Goal: Transaction & Acquisition: Purchase product/service

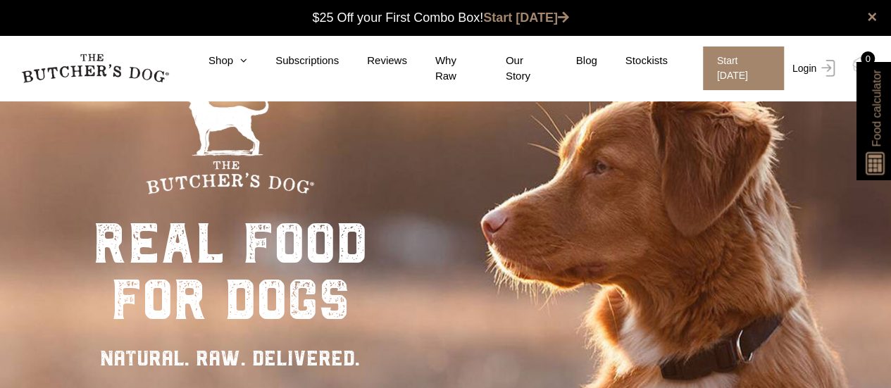
click at [806, 68] on link "Login" at bounding box center [812, 68] width 46 height 44
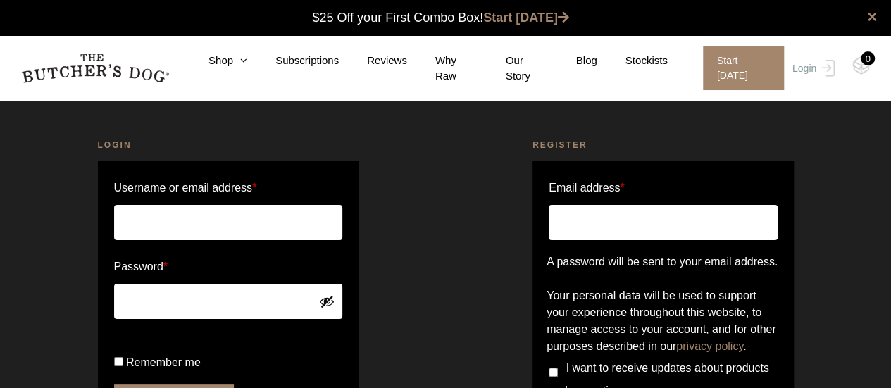
click at [201, 216] on input "Username or email address *" at bounding box center [228, 222] width 229 height 35
type input "bettina.konti@act.gov.au"
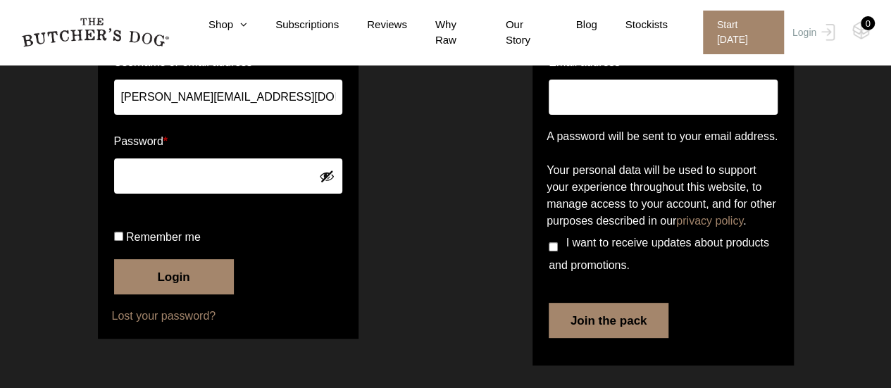
scroll to position [168, 0]
click at [118, 241] on input "Remember me" at bounding box center [118, 236] width 9 height 9
checkbox input "true"
click at [178, 288] on button "Login" at bounding box center [174, 276] width 120 height 35
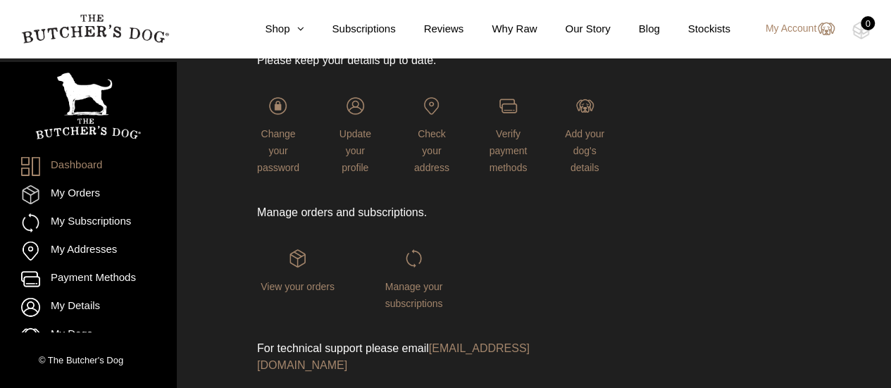
scroll to position [167, 0]
click at [582, 154] on span "Add your dog's details" at bounding box center [584, 150] width 39 height 45
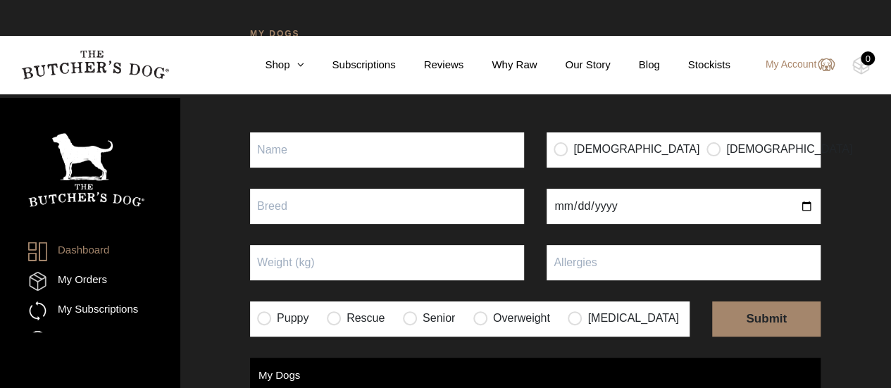
scroll to position [52, 0]
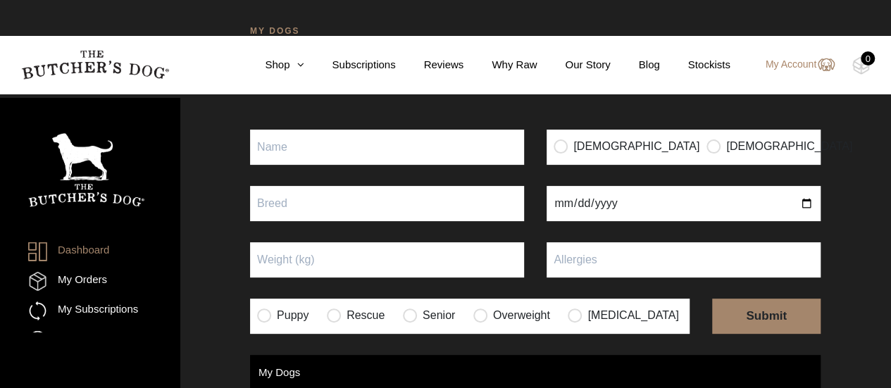
click at [286, 165] on input "Puppy" at bounding box center [387, 147] width 274 height 35
type input "Rocket"
click at [707, 153] on input "radio" at bounding box center [714, 146] width 14 height 14
radio input "true"
click at [373, 221] on input "text" at bounding box center [387, 203] width 274 height 35
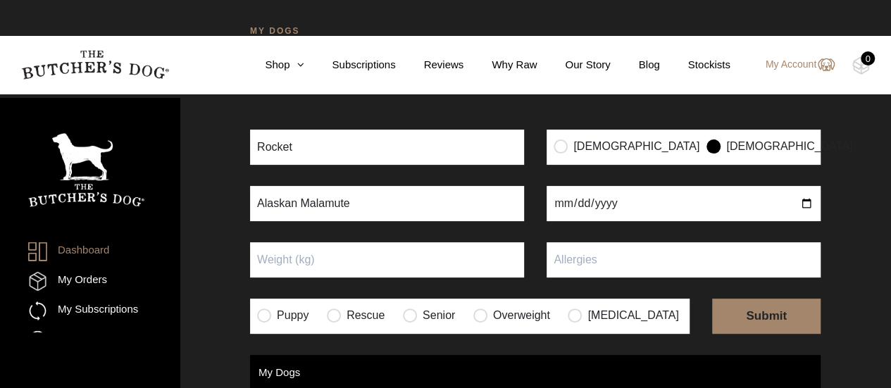
type input "Alaskan Malamute"
click at [550, 221] on input "date" at bounding box center [684, 203] width 274 height 35
type input "2004-11-25"
click at [330, 278] on input "Puppy" at bounding box center [387, 259] width 274 height 35
type input "35"
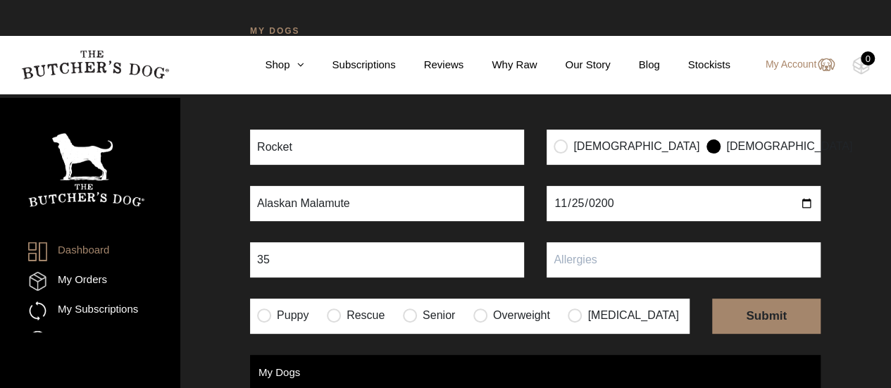
click at [575, 278] on input "text" at bounding box center [684, 259] width 274 height 35
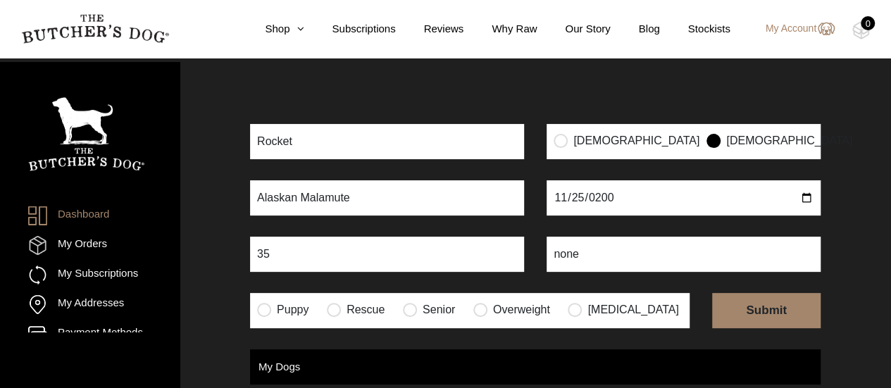
scroll to position [93, 0]
type input "none"
click at [261, 302] on input "radio" at bounding box center [264, 309] width 14 height 14
radio input "true"
click at [765, 293] on input "submit" at bounding box center [766, 310] width 108 height 35
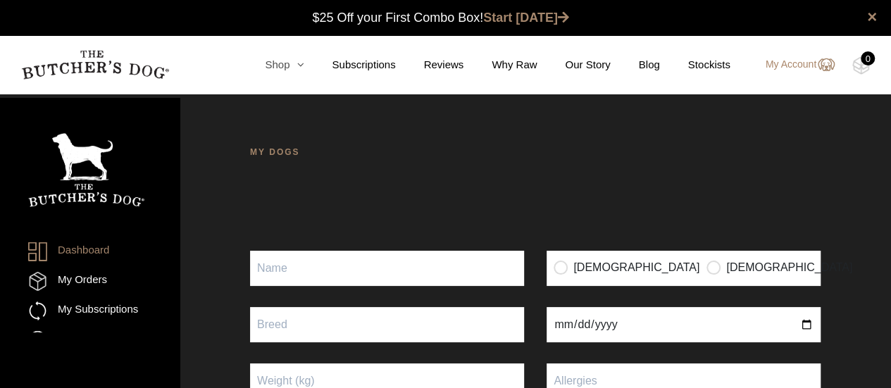
click at [278, 66] on link "Shop" at bounding box center [270, 65] width 67 height 16
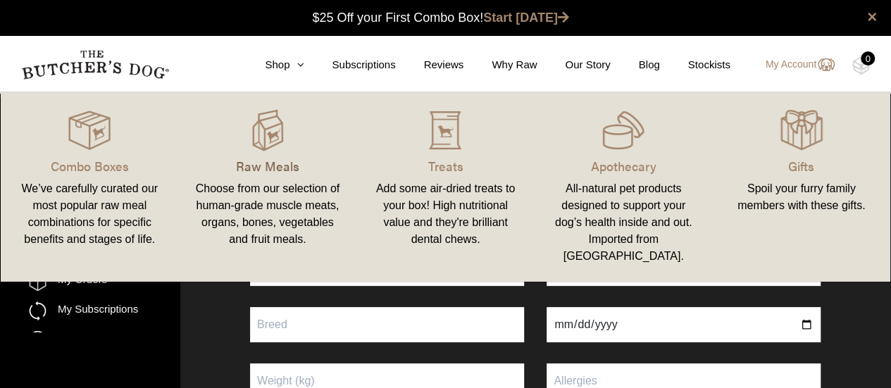
click at [270, 166] on p "Raw Meals" at bounding box center [268, 165] width 144 height 19
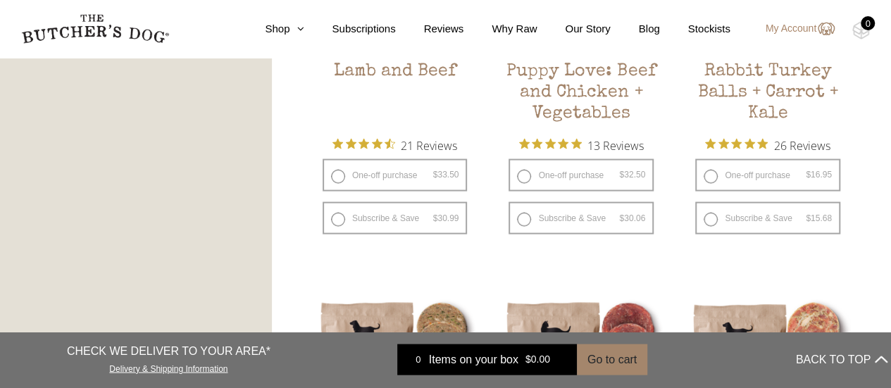
scroll to position [1359, 0]
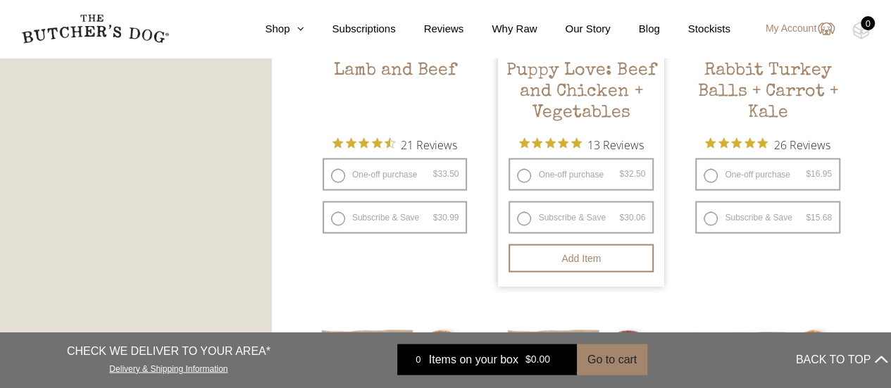
click at [516, 218] on label "Subscribe & Save $ 32.50 Original price was: $32.50. $ 30.06 Current price is: …" at bounding box center [581, 217] width 145 height 32
radio input "true"
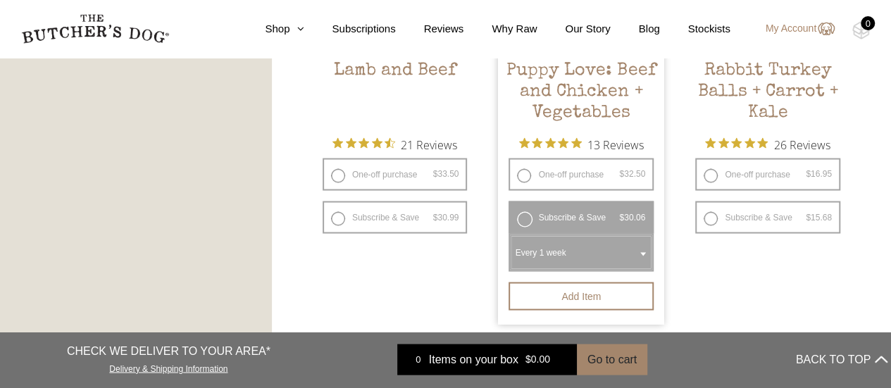
click at [643, 253] on b at bounding box center [643, 255] width 6 height 4
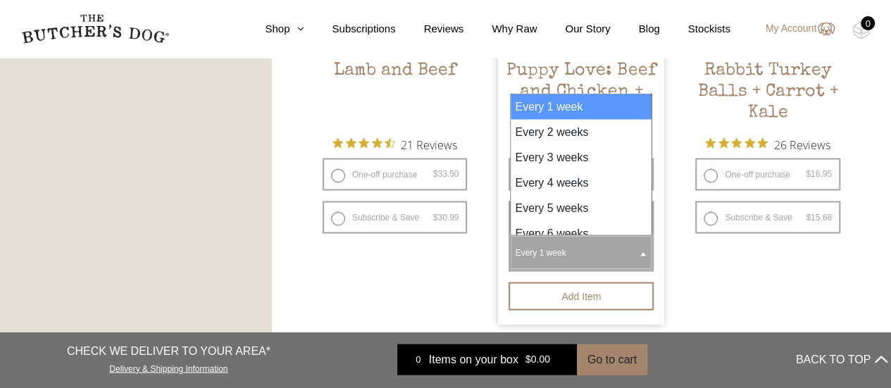
select select "4_week"
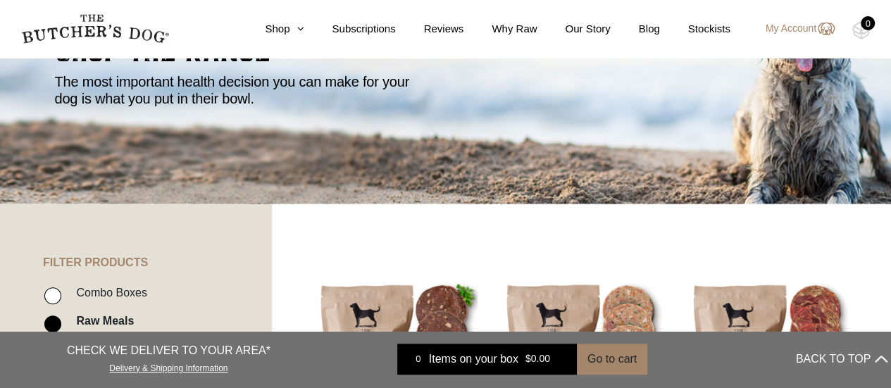
scroll to position [0, 0]
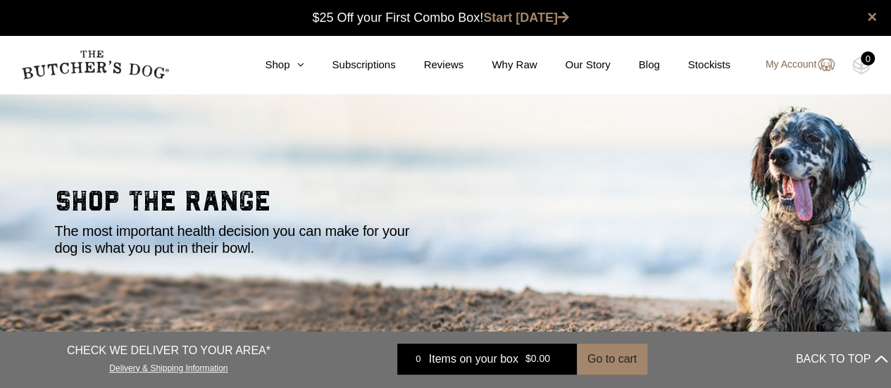
click at [783, 70] on link "My Account" at bounding box center [793, 64] width 83 height 17
click at [802, 64] on link "My Account" at bounding box center [793, 64] width 83 height 17
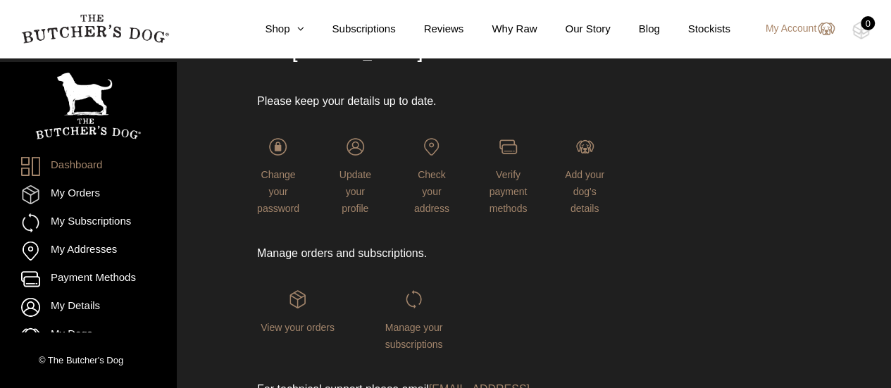
scroll to position [125, 0]
click at [75, 194] on link "My Orders" at bounding box center [88, 194] width 134 height 19
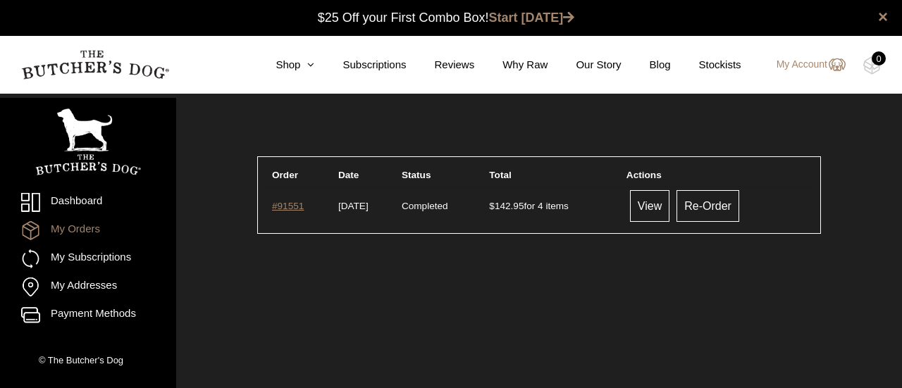
click at [283, 206] on link "#91551" at bounding box center [288, 206] width 32 height 11
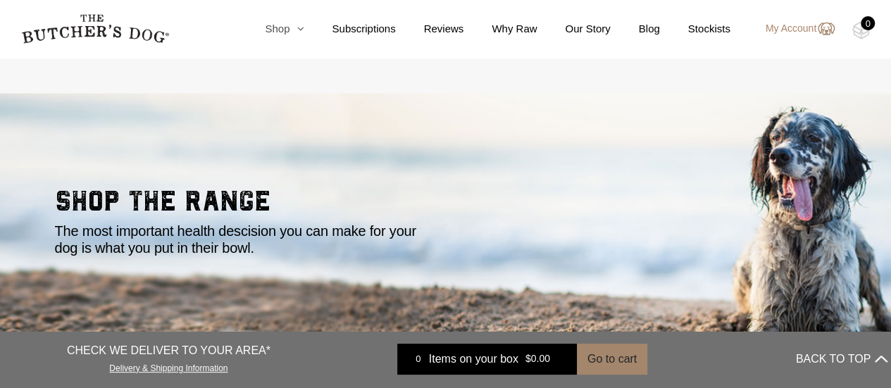
click at [287, 37] on link "Shop" at bounding box center [270, 29] width 67 height 16
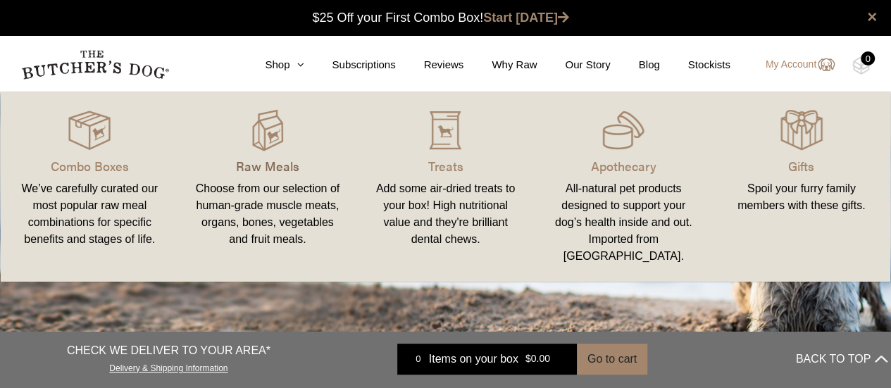
click at [254, 170] on p "Raw Meals" at bounding box center [268, 165] width 144 height 19
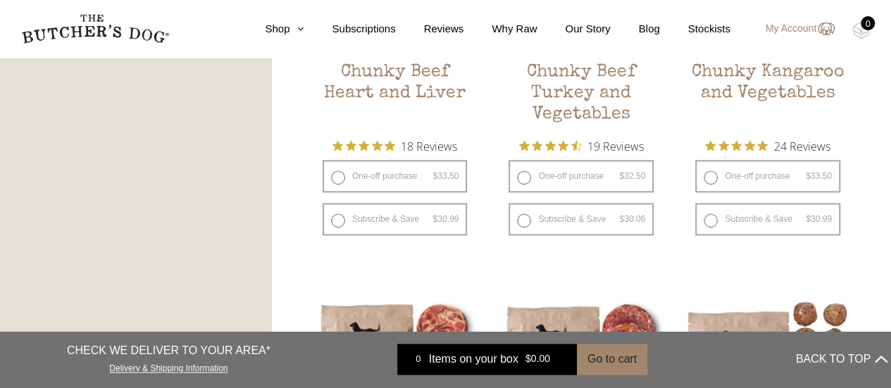
scroll to position [949, 0]
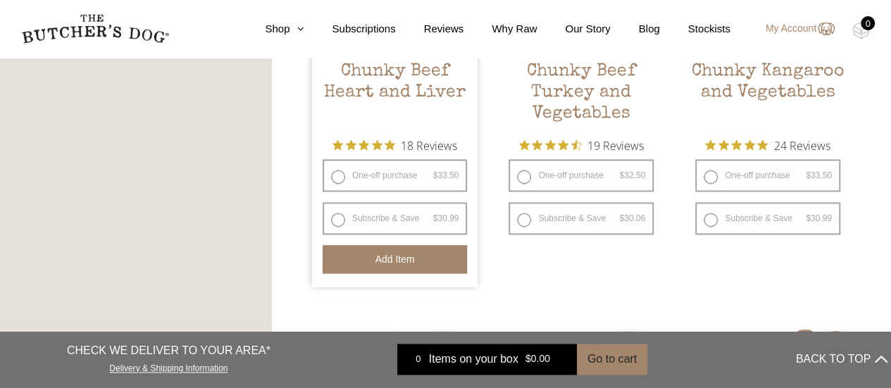
click at [333, 250] on button "Add item" at bounding box center [395, 259] width 145 height 28
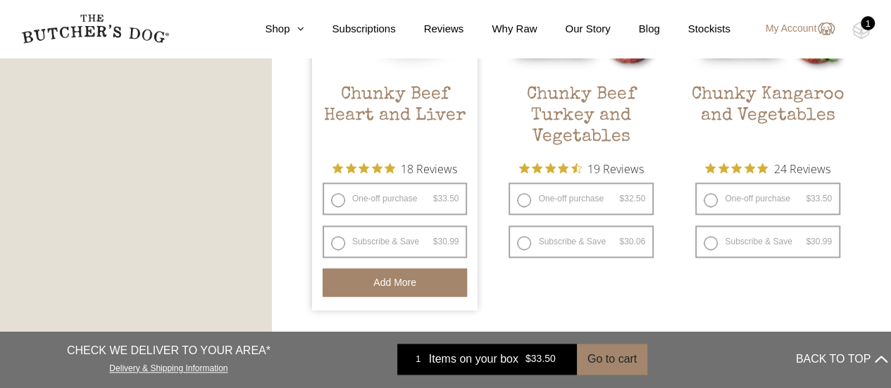
scroll to position [927, 0]
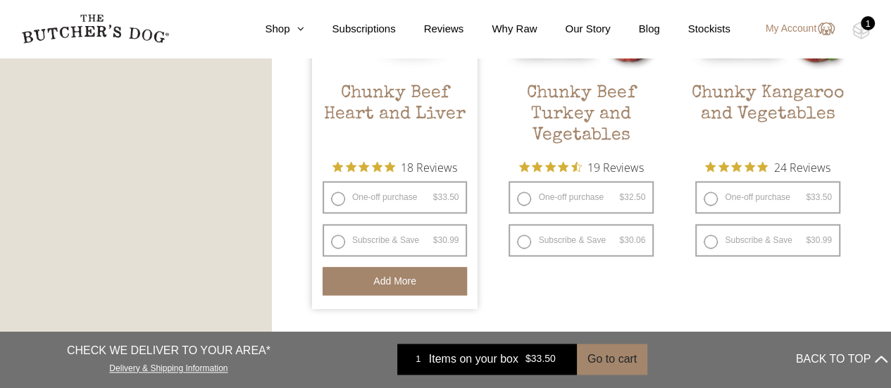
click at [333, 240] on label "Subscribe & Save $ 33.50 Original price was: $33.50. $ 30.99 Current price is: …" at bounding box center [395, 240] width 145 height 32
radio input "true"
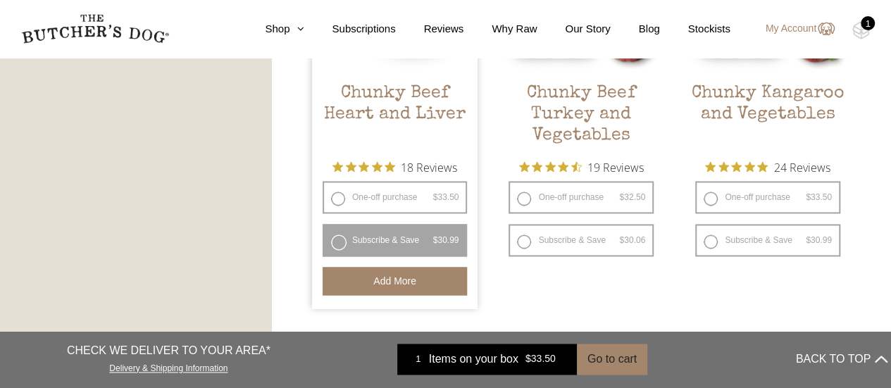
select select "4_week"
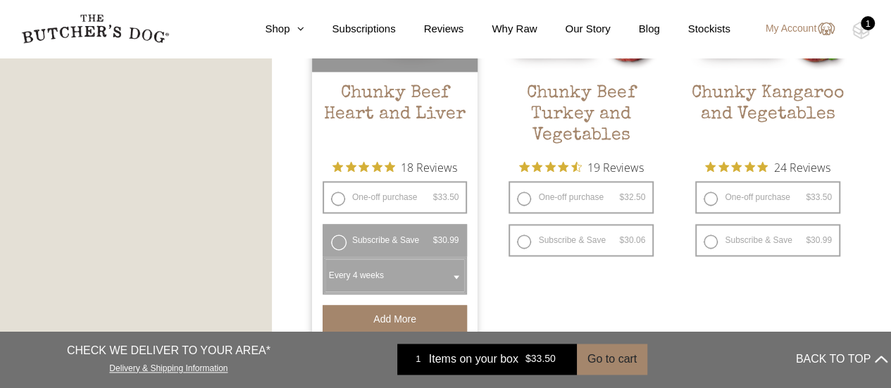
click at [392, 323] on button "Add more" at bounding box center [395, 319] width 145 height 28
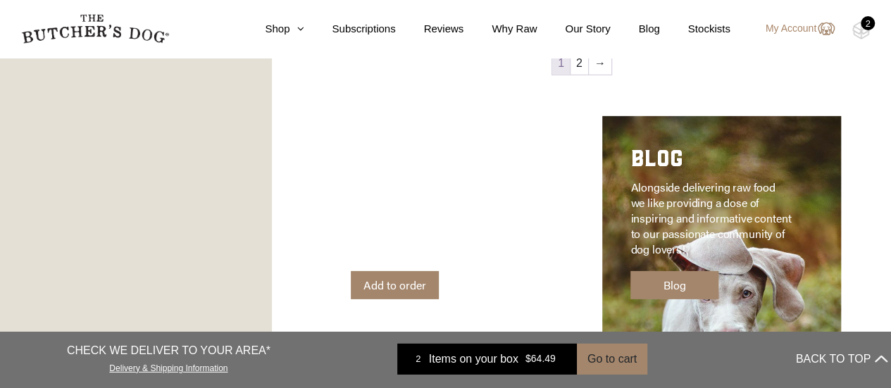
scroll to position [2090, 0]
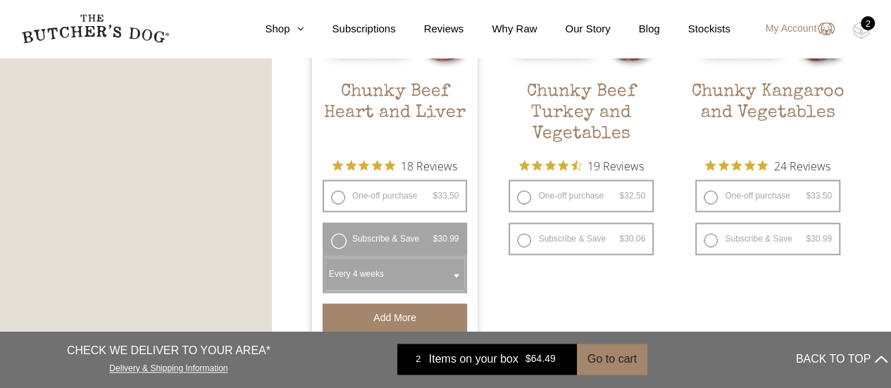
scroll to position [924, 0]
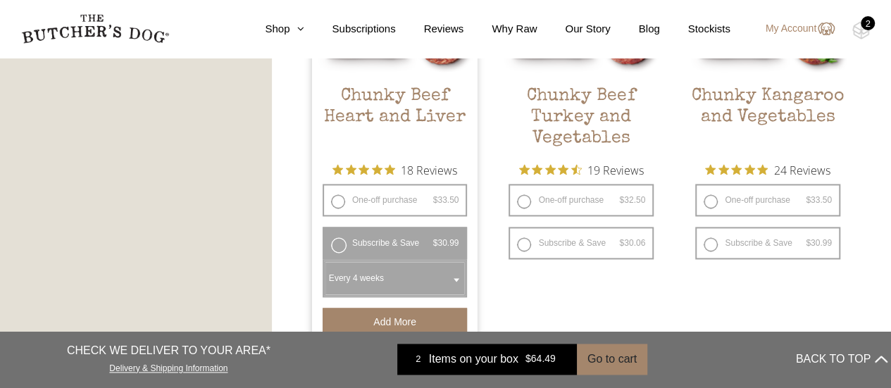
click at [868, 28] on div "2" at bounding box center [868, 23] width 14 height 14
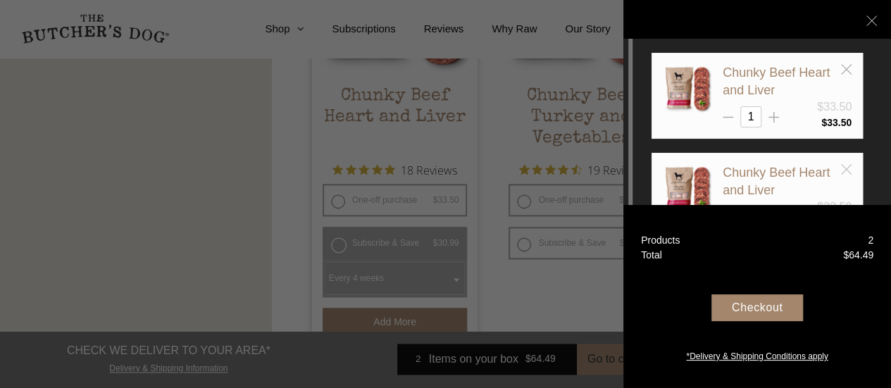
click at [846, 168] on line at bounding box center [846, 169] width 10 height 10
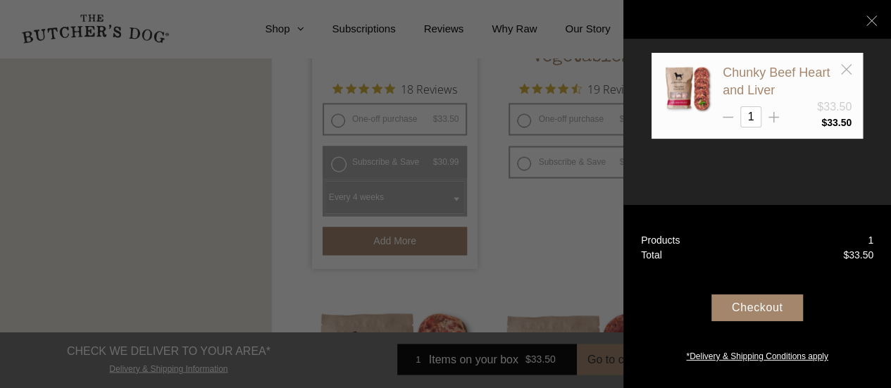
scroll to position [1006, 0]
click at [571, 238] on div at bounding box center [445, 194] width 891 height 388
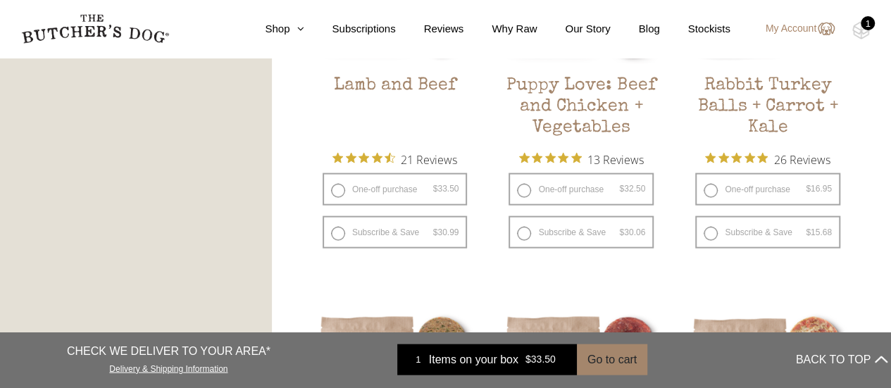
scroll to position [1413, 0]
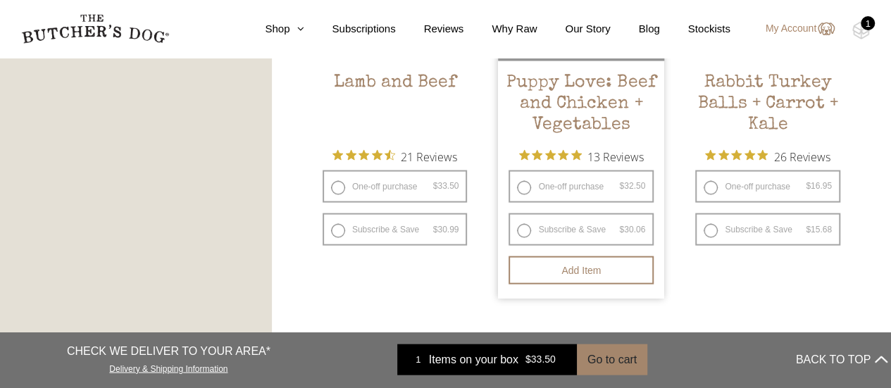
click at [521, 240] on label "Subscribe & Save $ 32.50 Original price was: $32.50. $ 30.06 Current price is: …" at bounding box center [581, 229] width 145 height 32
radio input "true"
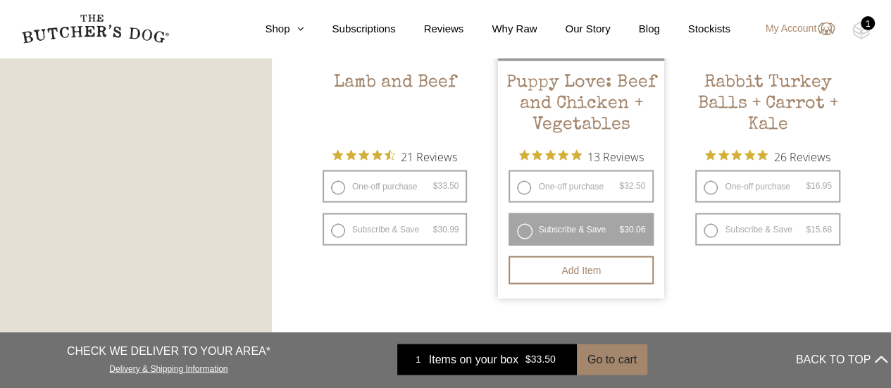
radio input "false"
select select "4_week"
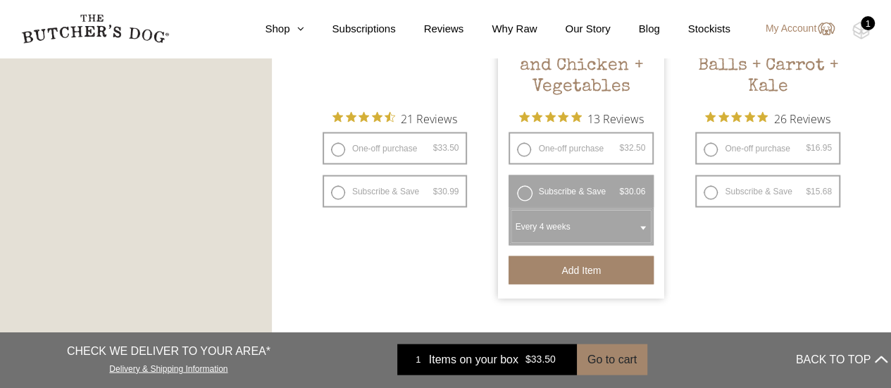
click at [611, 278] on button "Add item" at bounding box center [581, 270] width 145 height 28
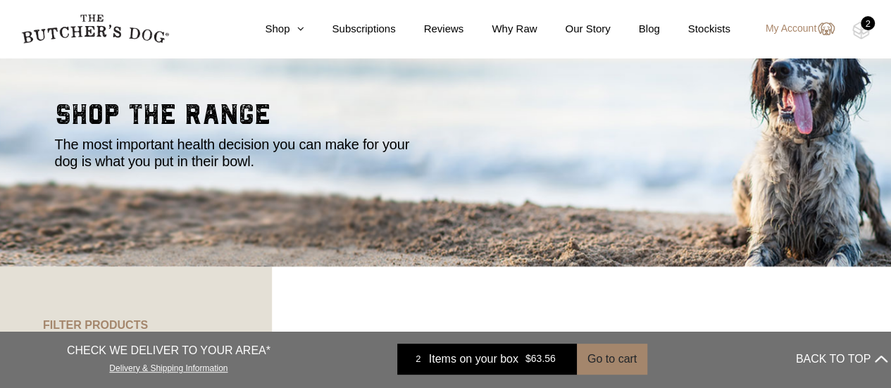
scroll to position [0, 0]
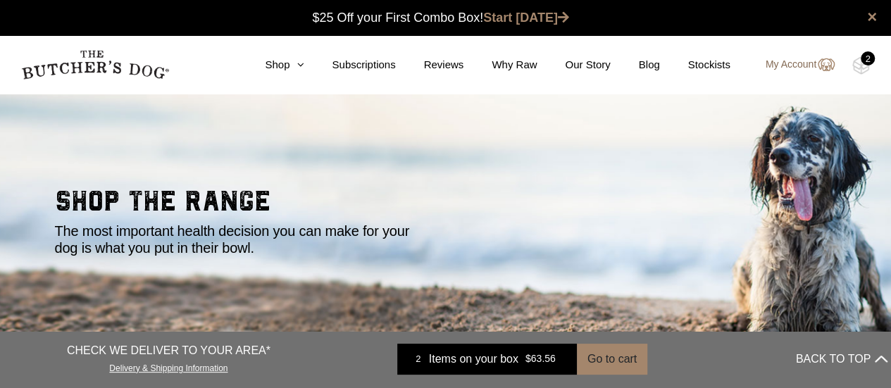
click at [794, 58] on link "My Account" at bounding box center [793, 64] width 83 height 17
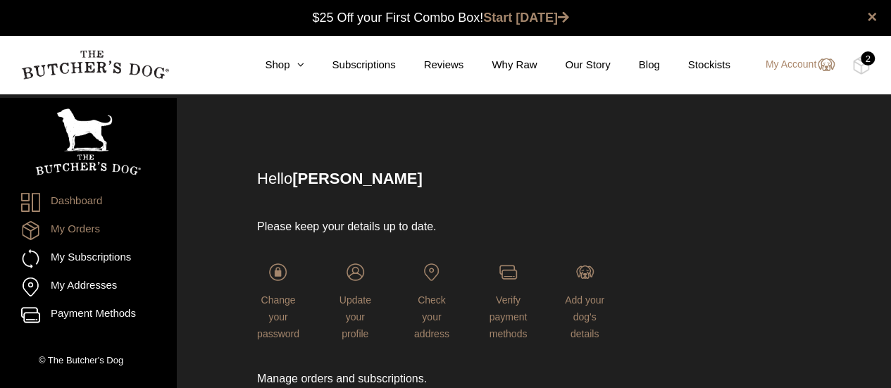
click at [91, 234] on link "My Orders" at bounding box center [88, 230] width 134 height 19
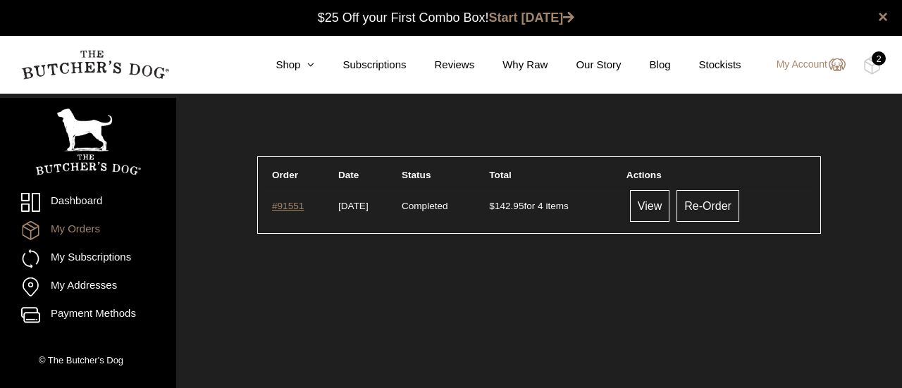
click at [288, 211] on link "#91551" at bounding box center [288, 206] width 32 height 11
click at [302, 65] on link "Shop" at bounding box center [280, 65] width 67 height 16
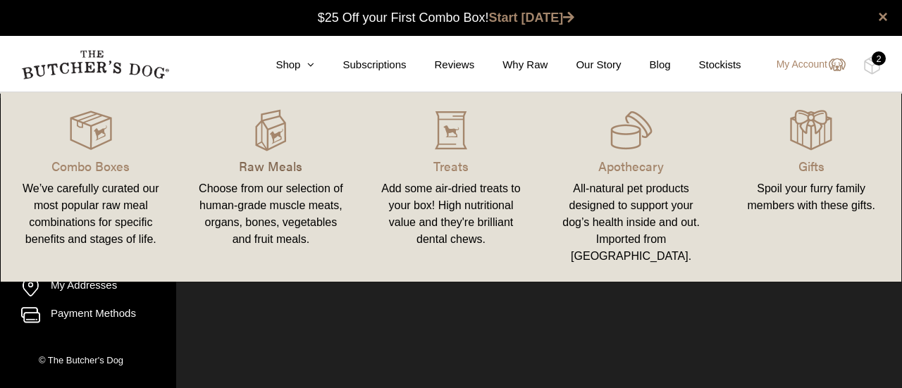
click at [256, 166] on p "Raw Meals" at bounding box center [271, 165] width 147 height 19
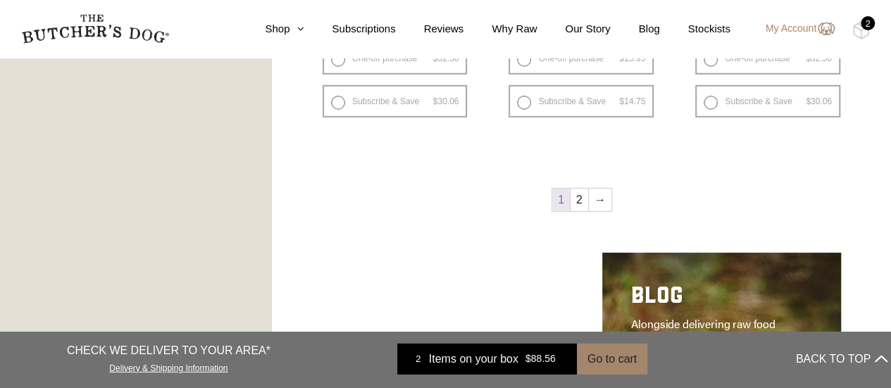
scroll to position [1887, 0]
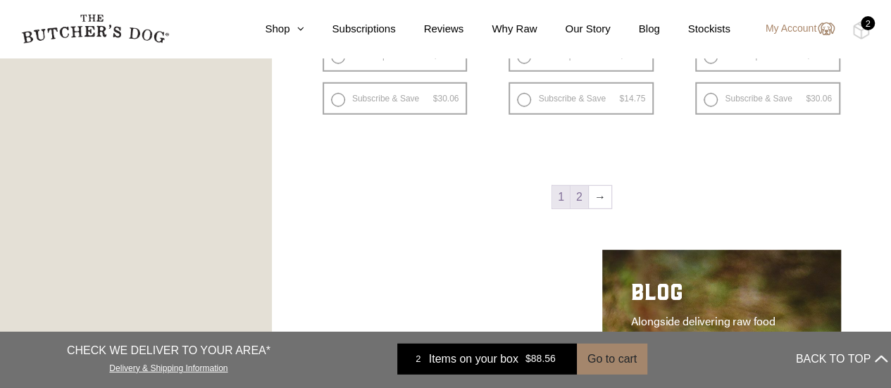
click at [580, 201] on link "2" at bounding box center [580, 197] width 18 height 23
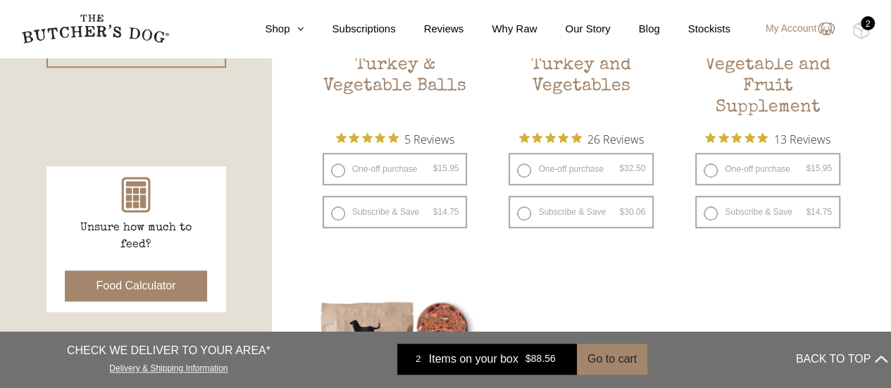
scroll to position [552, 0]
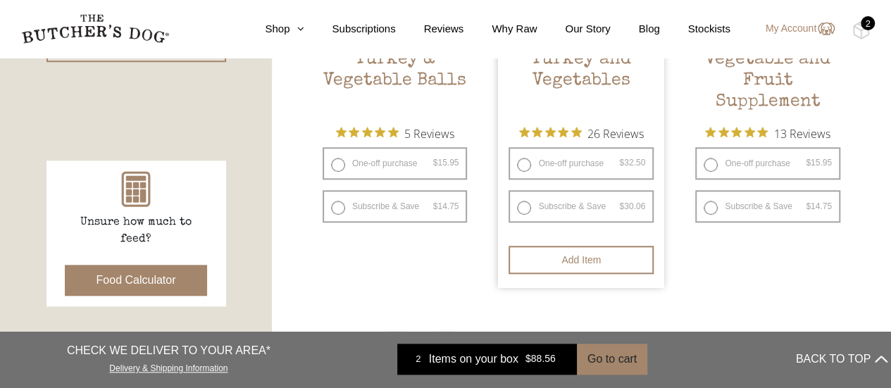
click at [522, 217] on label "Subscribe & Save $ 32.50 Original price was: $32.50. $ 30.06 Current price is: …" at bounding box center [581, 206] width 145 height 32
radio input "true"
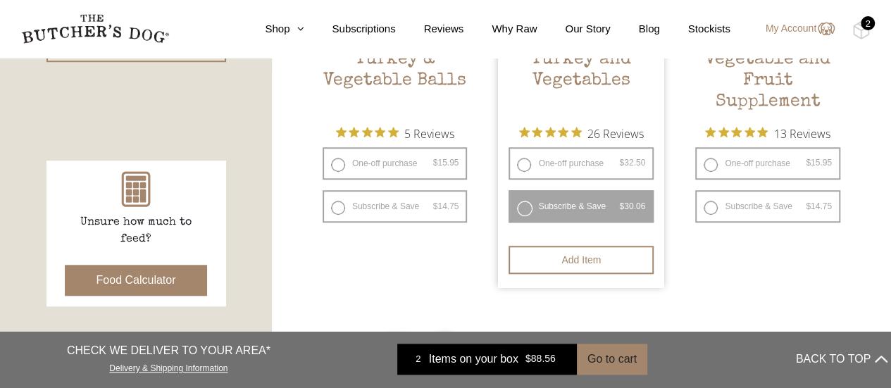
select select "4_week"
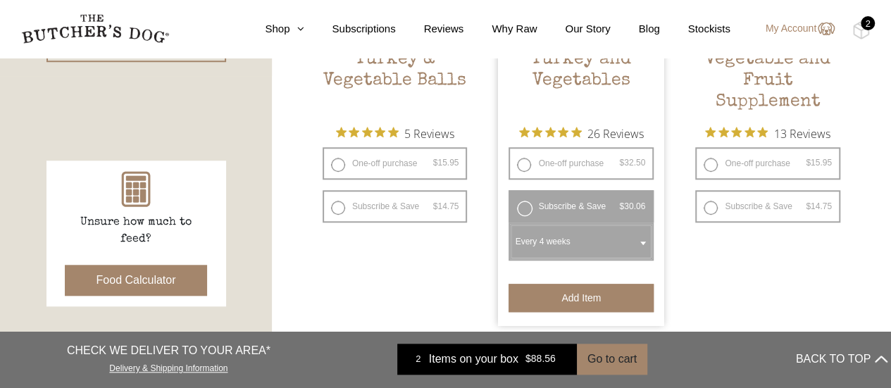
click at [605, 299] on button "Add item" at bounding box center [581, 298] width 145 height 28
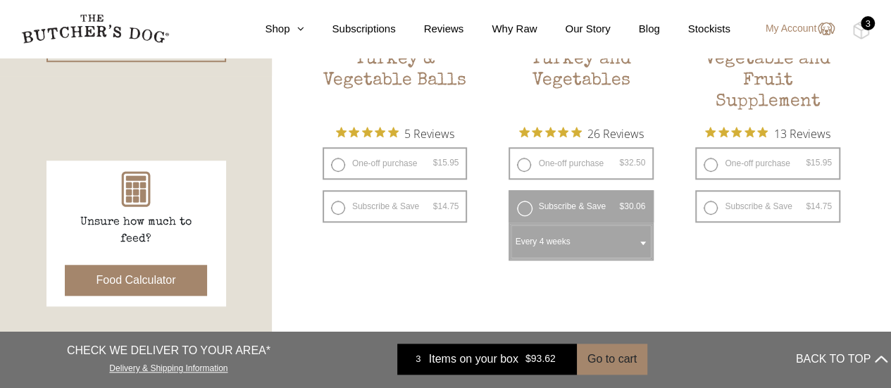
click at [113, 275] on button "Food Calculator" at bounding box center [136, 280] width 143 height 31
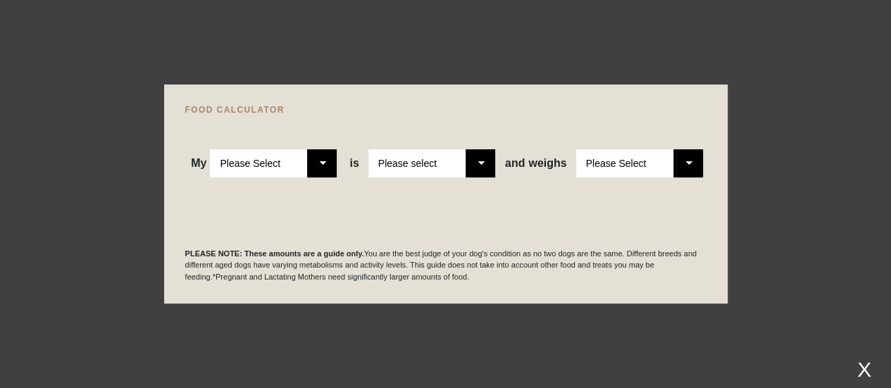
click at [324, 162] on select "Please Select Adult Dog Puppy" at bounding box center [273, 163] width 127 height 28
click at [211, 149] on select "Please Select Adult Dog Puppy" at bounding box center [273, 163] width 127 height 28
click at [327, 163] on select "Please Select Adult Dog Puppy" at bounding box center [273, 163] width 127 height 28
select select "puppy"
click at [211, 149] on select "Please Select Adult Dog Puppy" at bounding box center [273, 163] width 127 height 28
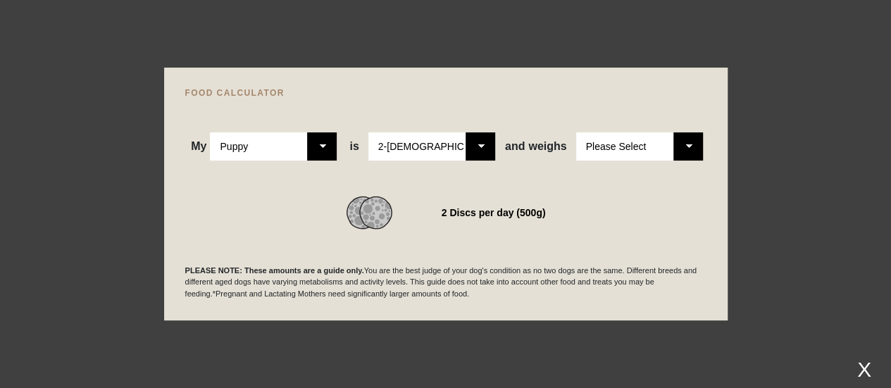
click at [483, 151] on select "Please Select 2-4 months old 4-5 months old 6-8 months old 8-12 months old" at bounding box center [431, 146] width 127 height 28
select select "12"
click at [369, 132] on select "Please Select 2-4 months old 4-5 months old 6-8 months old 8-12 months old" at bounding box center [431, 146] width 127 height 28
click at [689, 147] on select "Please Select 1kg 2kg 3kg 4kg 5kg 6kg 7kg 8kg 9kg 10kg 11kg 12kg 13kg 14kg 15kg…" at bounding box center [639, 146] width 127 height 28
select select "30"
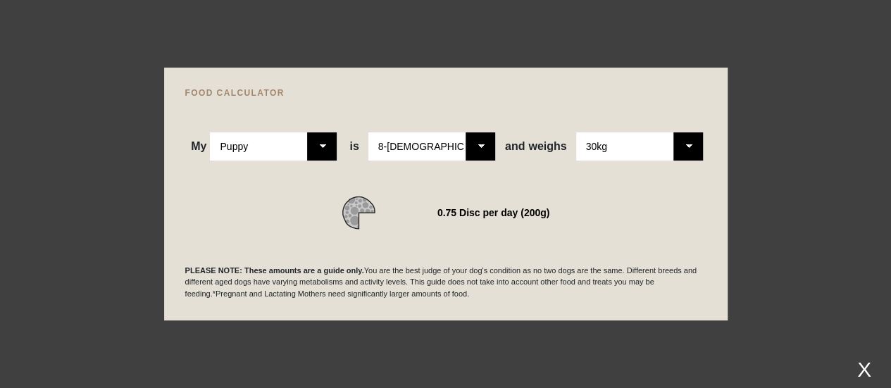
click at [576, 132] on select "Please Select 1kg 2kg 3kg 4kg 5kg 6kg 7kg 8kg 9kg 10kg 11kg 12kg 13kg 14kg 15kg…" at bounding box center [639, 146] width 127 height 28
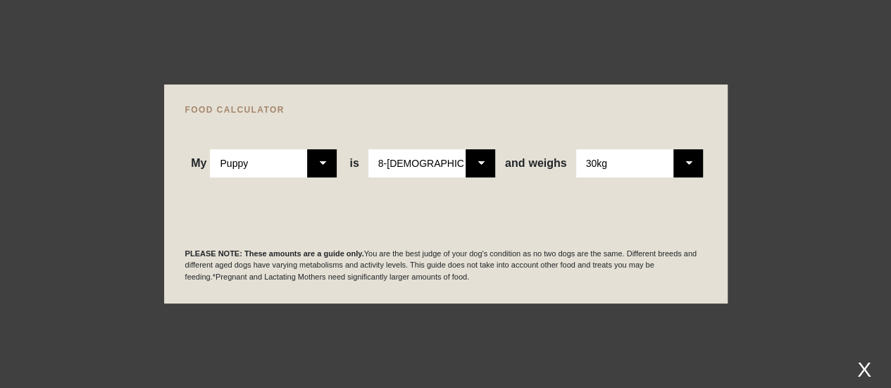
scroll to position [751, 0]
click at [855, 368] on div "X" at bounding box center [864, 369] width 25 height 23
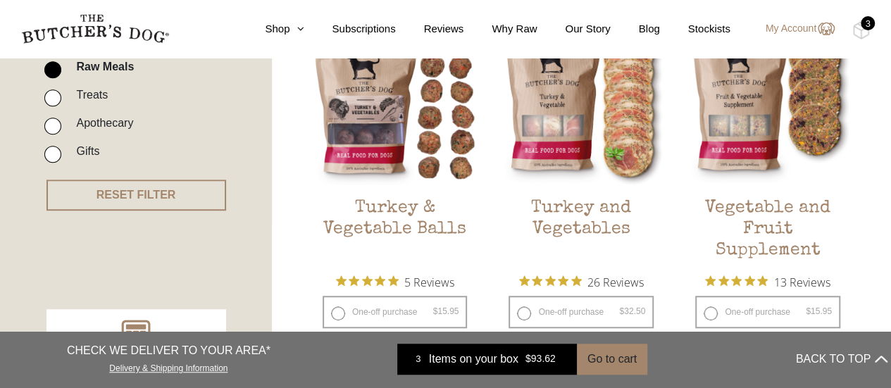
scroll to position [426, 0]
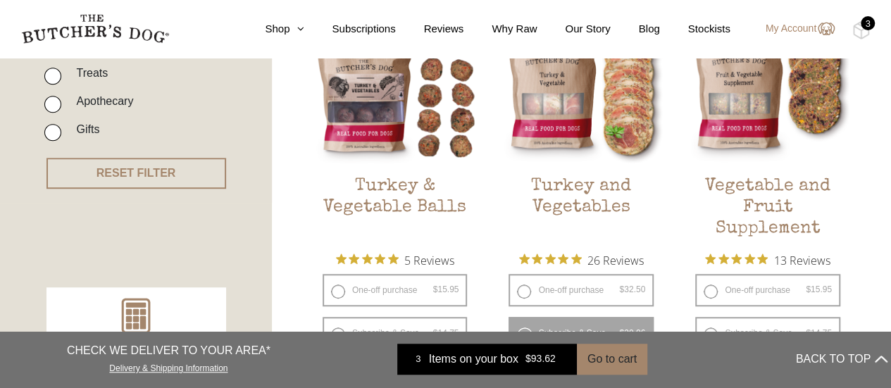
click at [566, 200] on h2 "Turkey and Vegetables" at bounding box center [581, 209] width 166 height 66
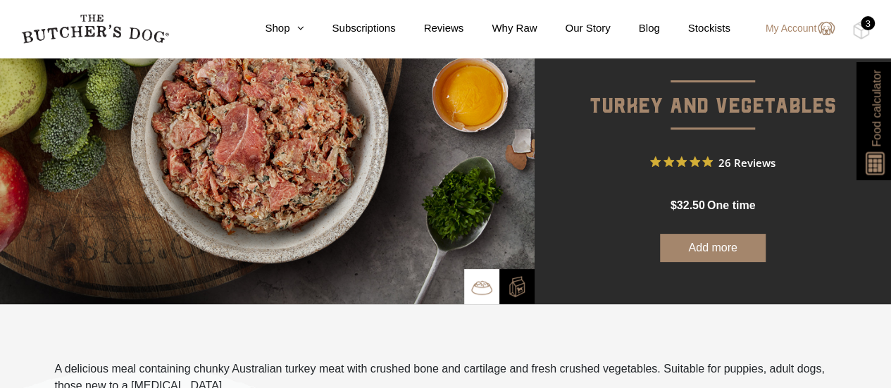
scroll to position [118, 0]
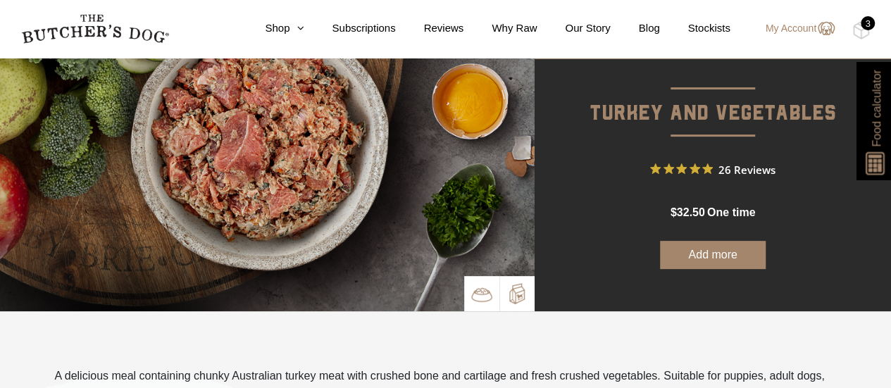
click at [512, 296] on img at bounding box center [517, 293] width 21 height 21
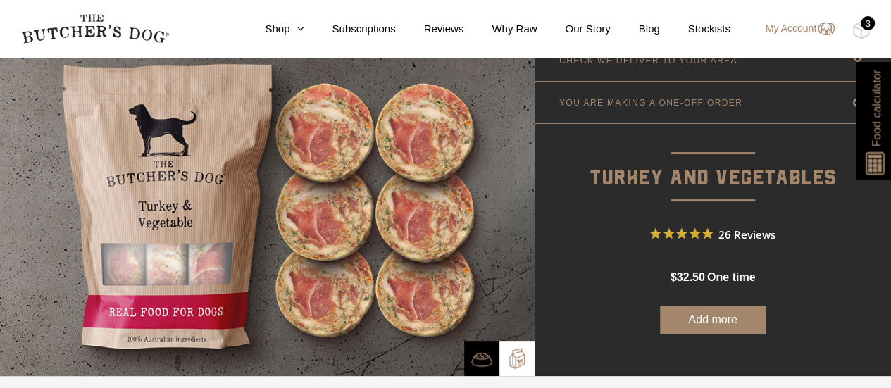
scroll to position [54, 0]
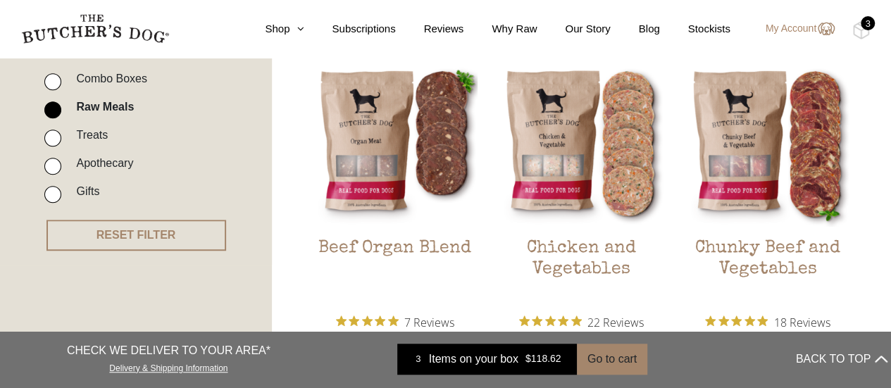
scroll to position [363, 0]
click at [864, 29] on div "3" at bounding box center [868, 23] width 14 height 14
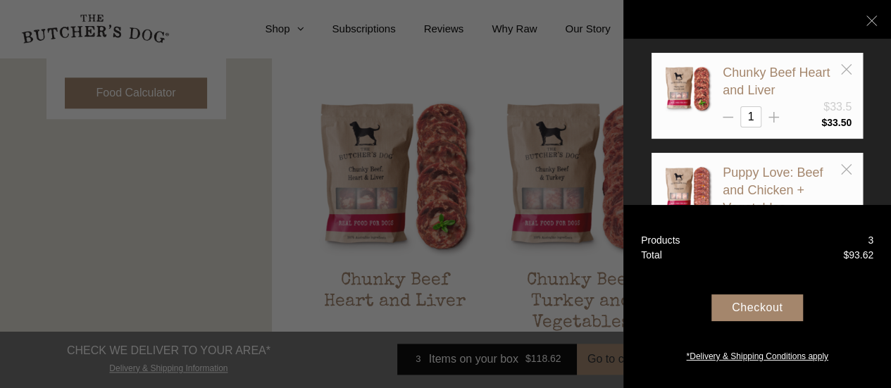
scroll to position [740, 0]
click at [757, 304] on div "Checkout" at bounding box center [758, 307] width 92 height 27
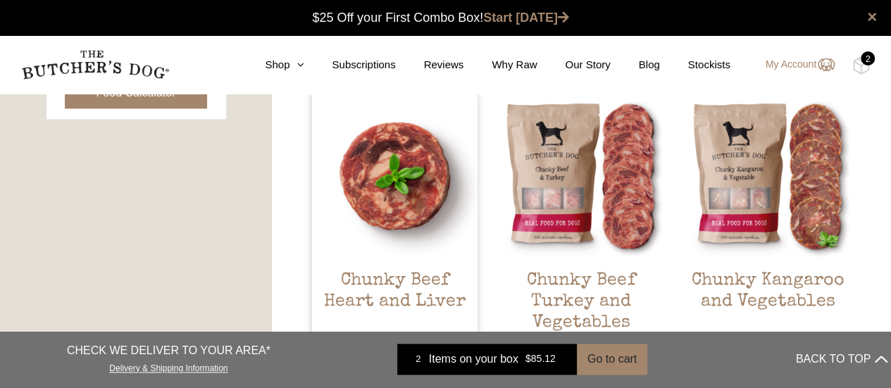
click at [380, 278] on h2 "Chunky Beef Heart and Liver" at bounding box center [395, 304] width 166 height 66
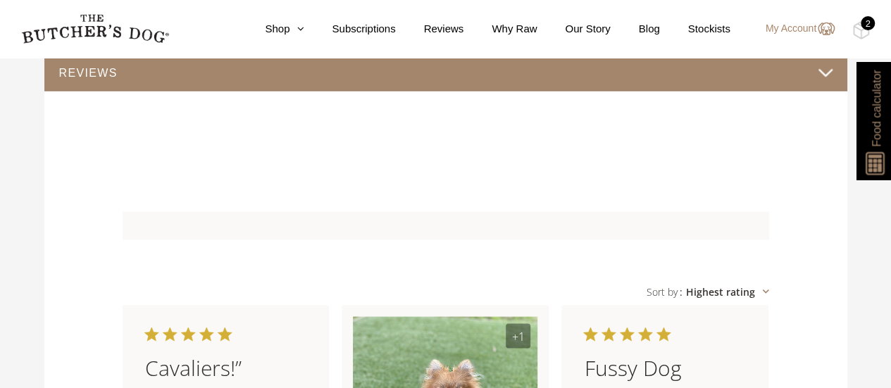
scroll to position [1315, 0]
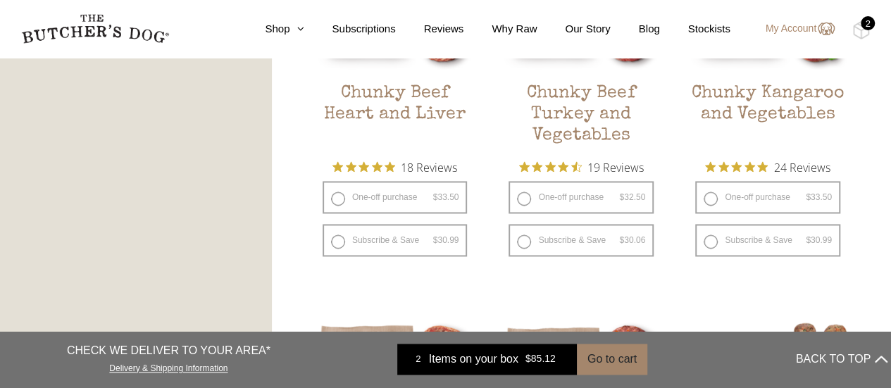
scroll to position [932, 0]
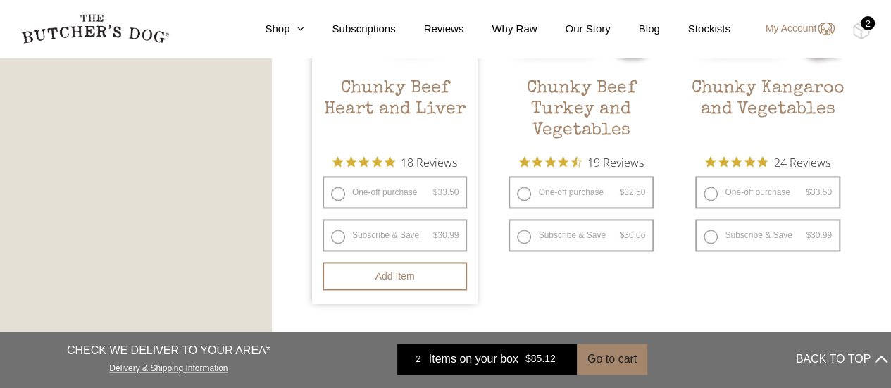
click at [333, 236] on label "Subscribe & Save $ 33.50 Original price was: $33.50. $ 30.99 Current price is: …" at bounding box center [395, 235] width 145 height 32
radio input "true"
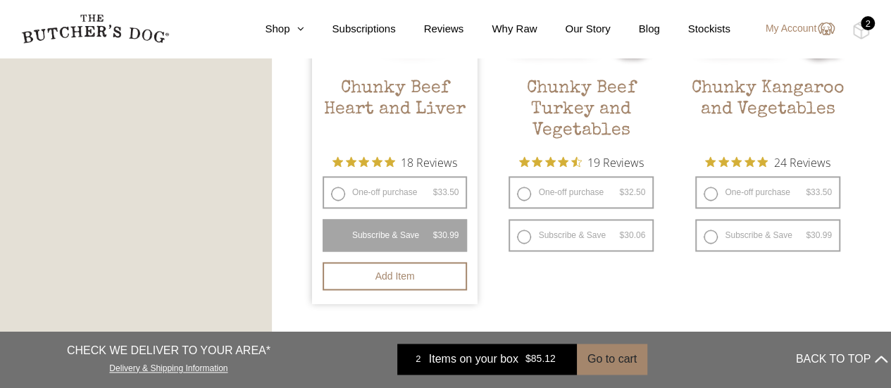
select select "4_week"
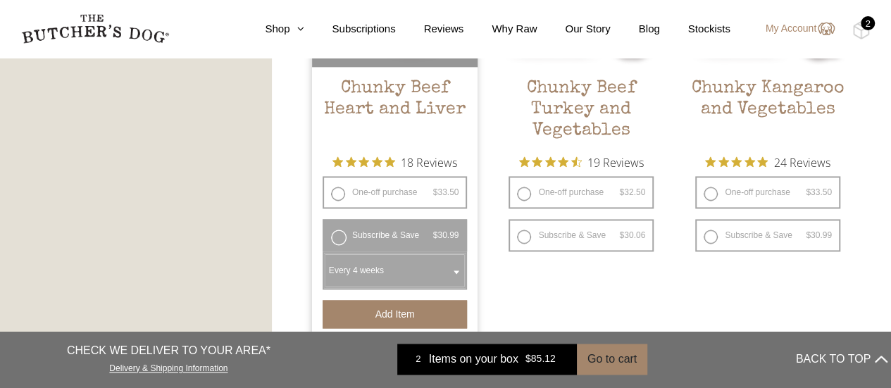
click at [389, 320] on button "Add item" at bounding box center [395, 314] width 145 height 28
click at [864, 26] on div "3" at bounding box center [868, 23] width 14 height 14
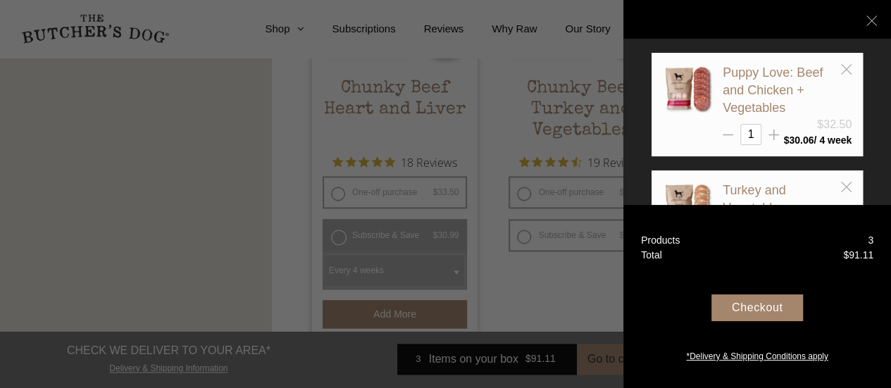
click at [757, 316] on div "Checkout" at bounding box center [758, 307] width 92 height 27
